Goal: Obtain resource: Obtain resource

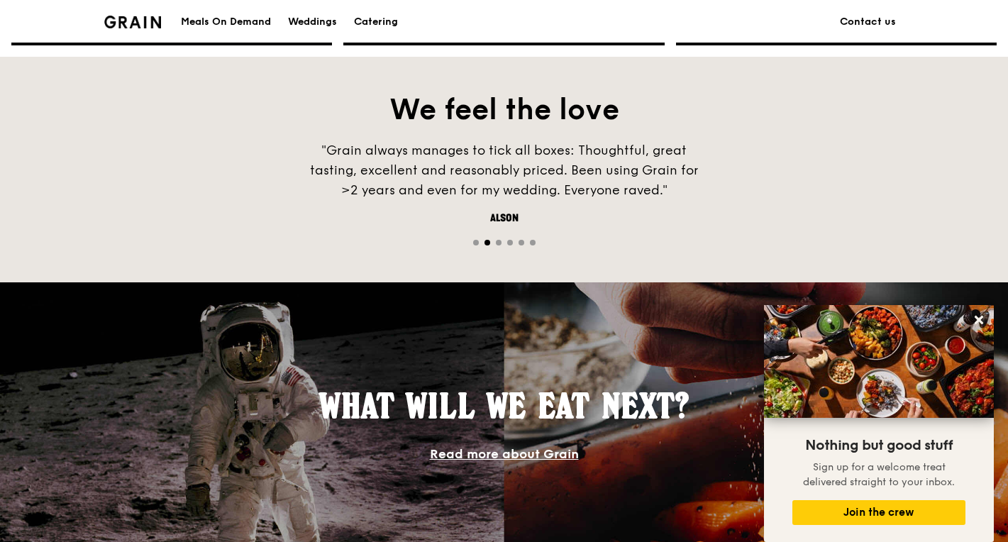
scroll to position [692, 0]
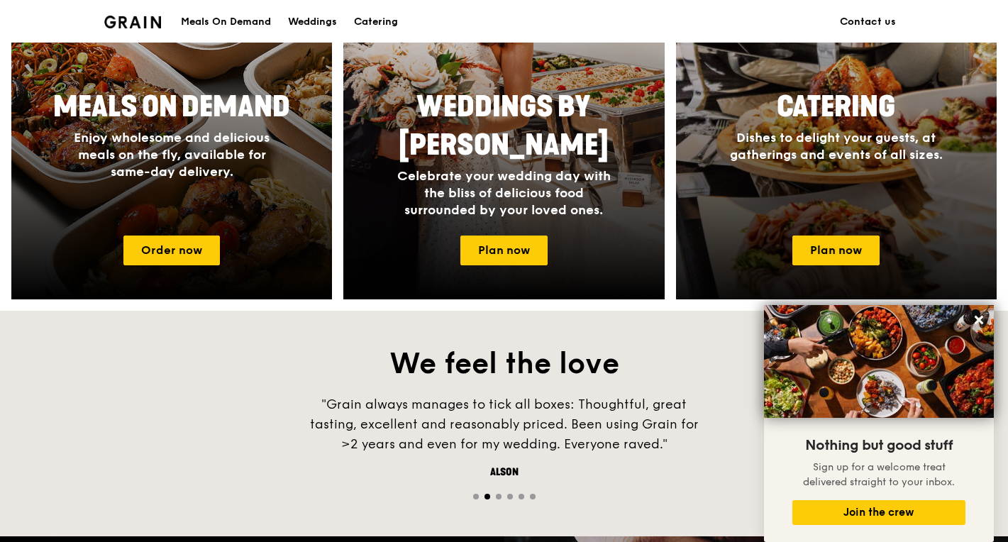
click at [852, 195] on div "Catering Dishes to delight your guests, at gatherings and events of all sizes." at bounding box center [836, 153] width 321 height 142
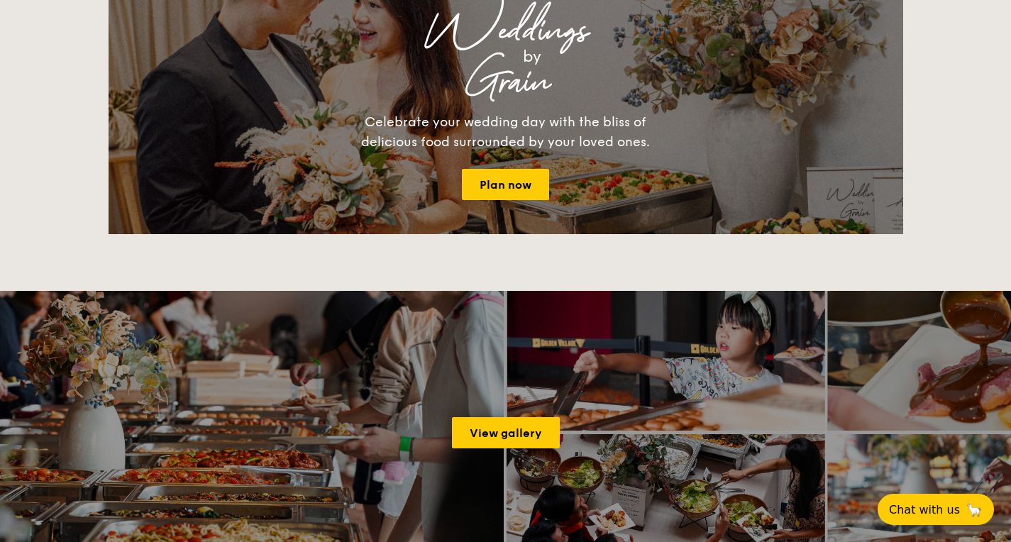
scroll to position [1590, 0]
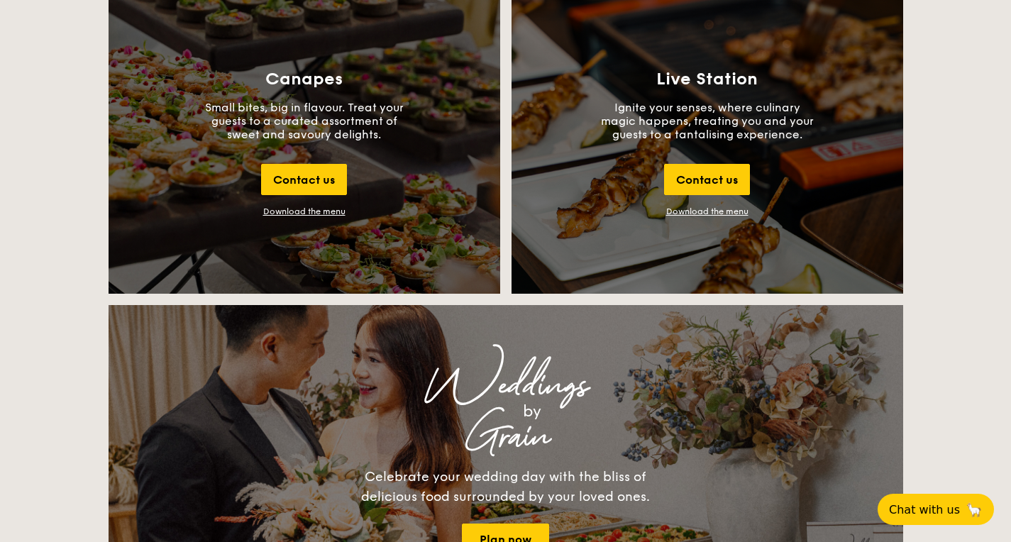
click at [321, 210] on div "Download the menu" at bounding box center [304, 211] width 82 height 10
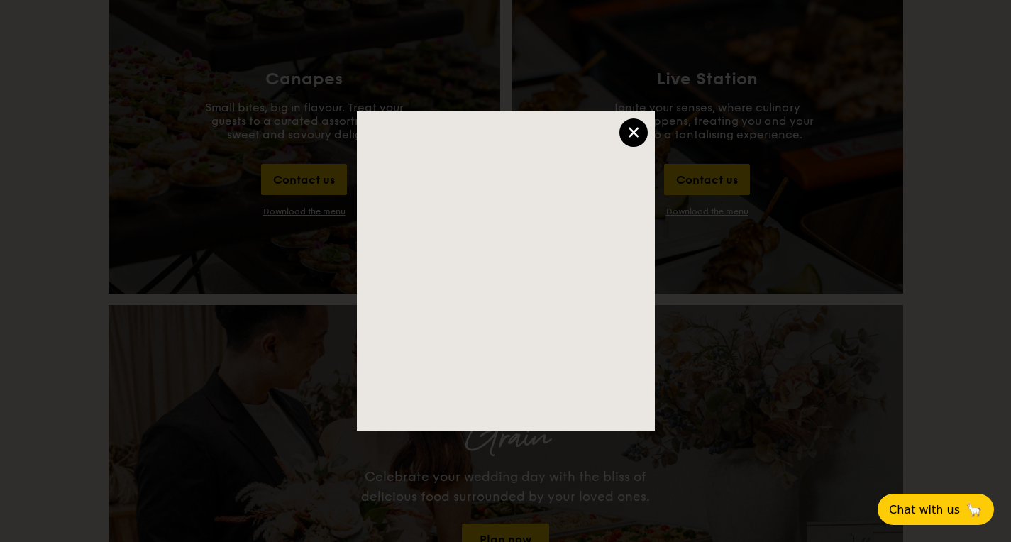
click at [640, 124] on div "×" at bounding box center [633, 132] width 28 height 28
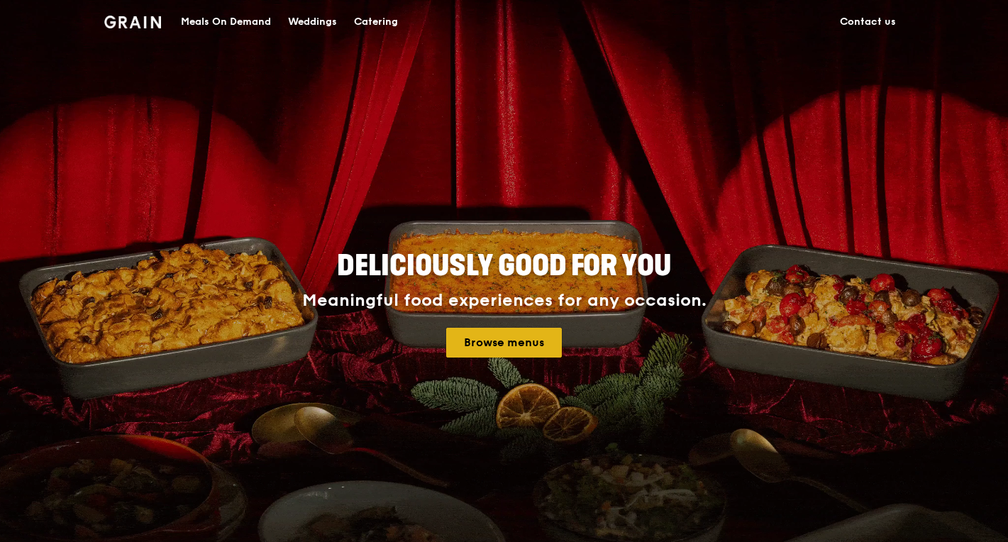
click at [526, 333] on link "Browse menus" at bounding box center [504, 343] width 116 height 30
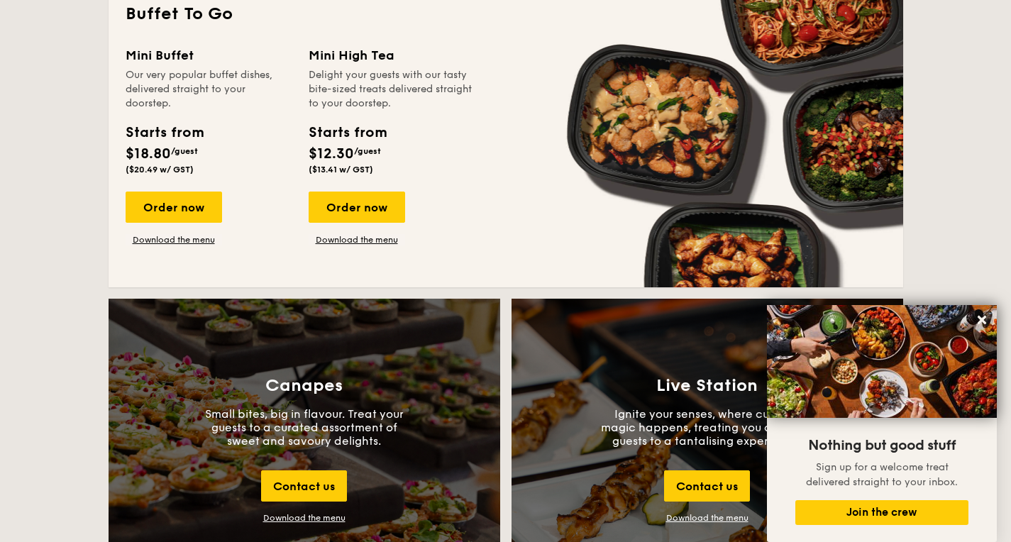
scroll to position [965, 0]
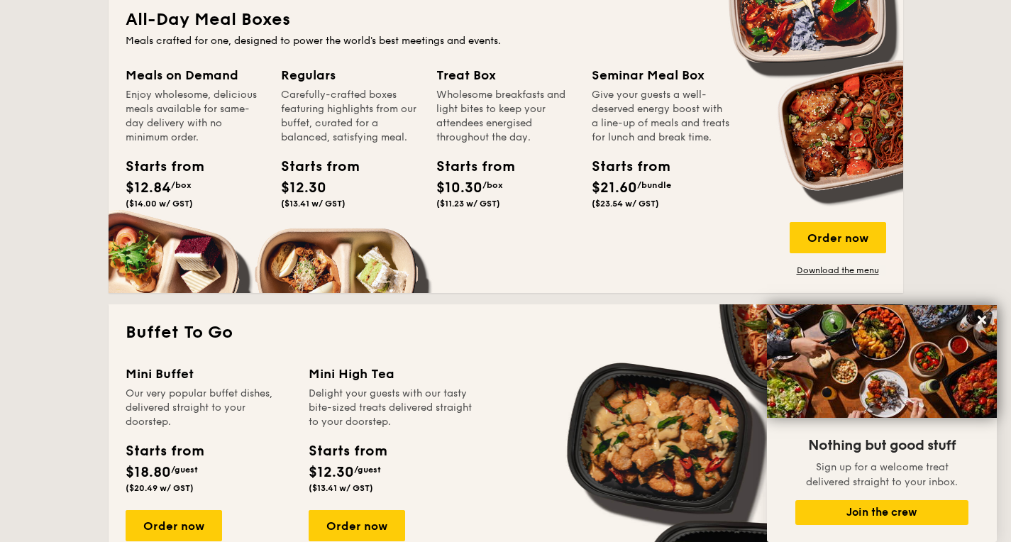
click at [184, 70] on div "Meals on Demand" at bounding box center [195, 75] width 138 height 20
click at [166, 166] on div "Starts from" at bounding box center [158, 166] width 64 height 21
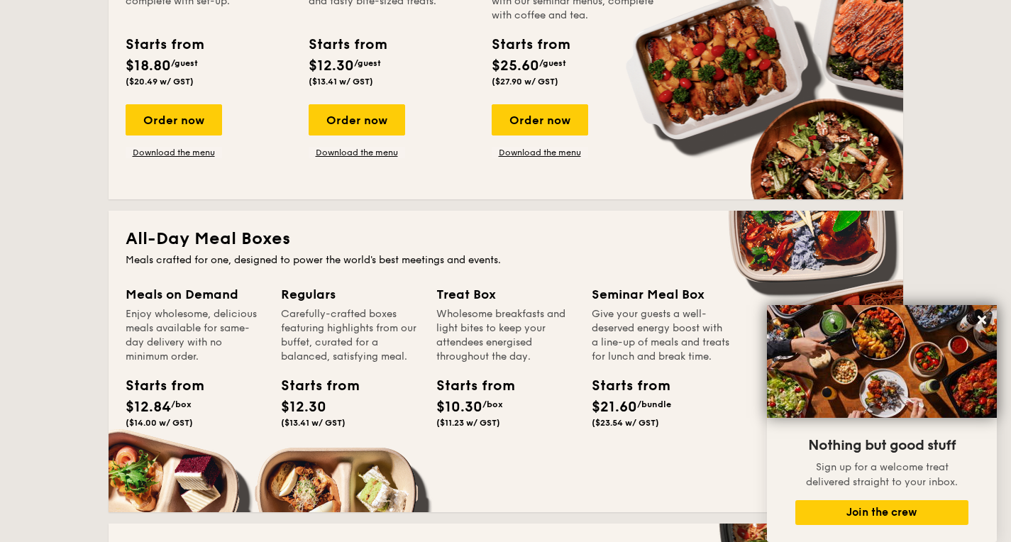
scroll to position [1123, 0]
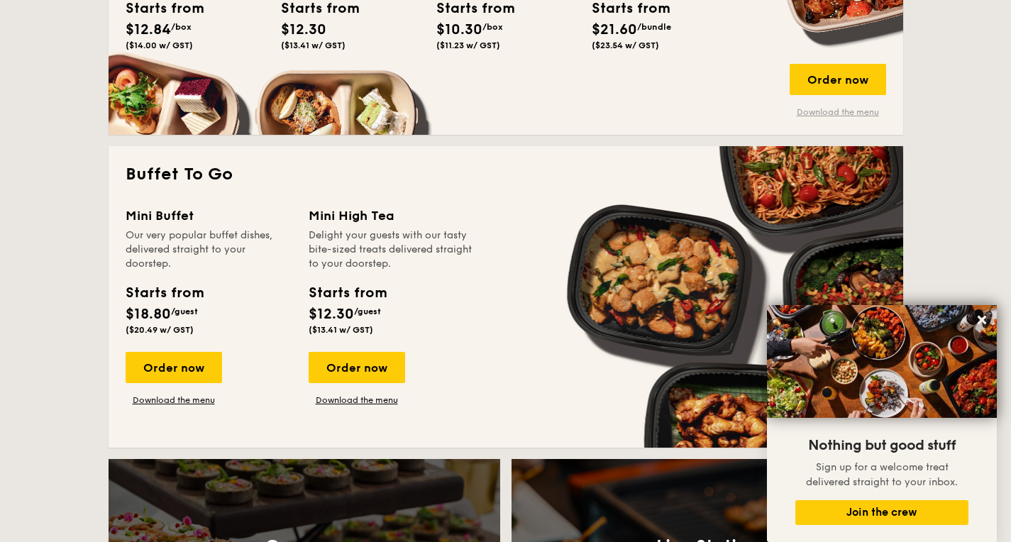
click at [850, 114] on link "Download the menu" at bounding box center [838, 111] width 96 height 11
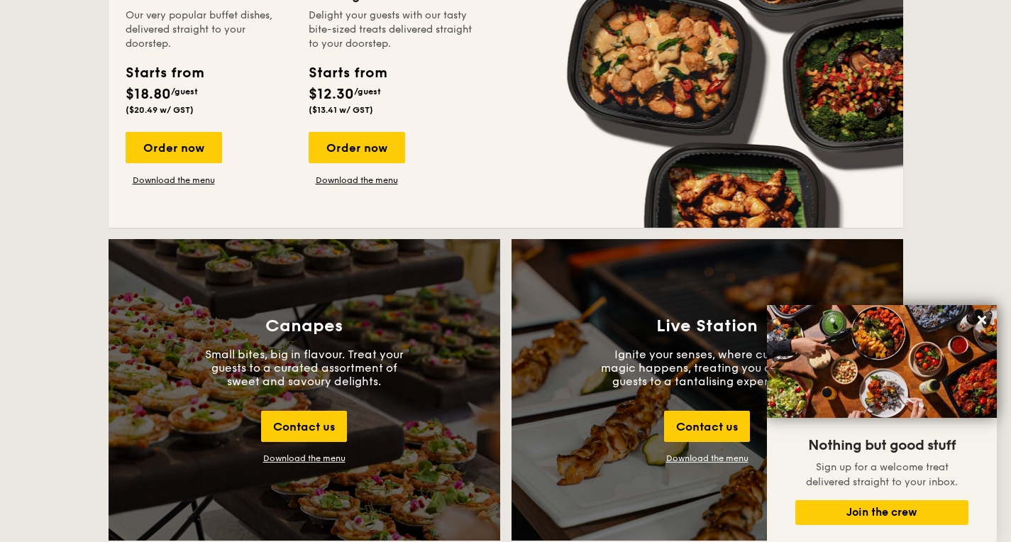
scroll to position [1493, 0]
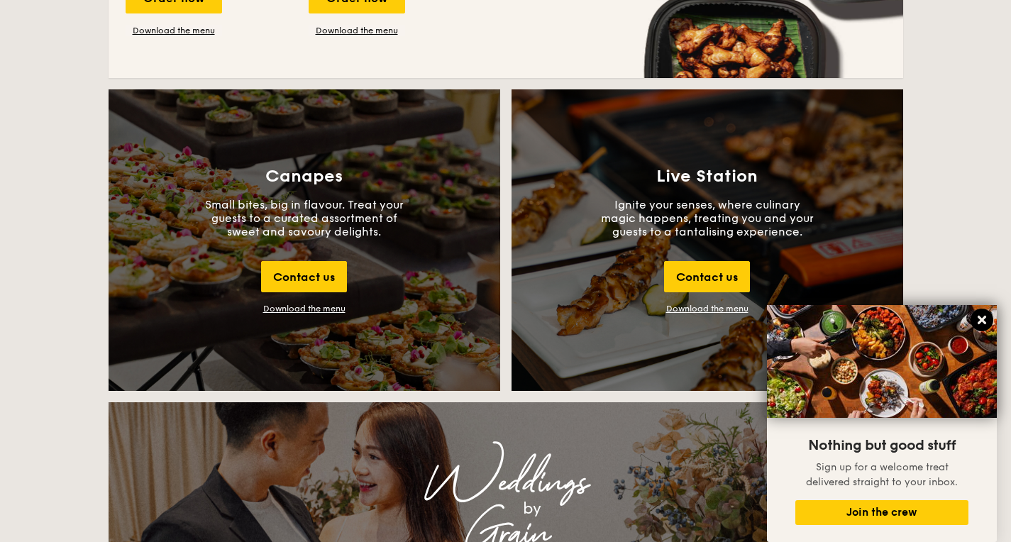
click at [975, 317] on icon at bounding box center [981, 320] width 13 height 13
